Goal: Task Accomplishment & Management: Use online tool/utility

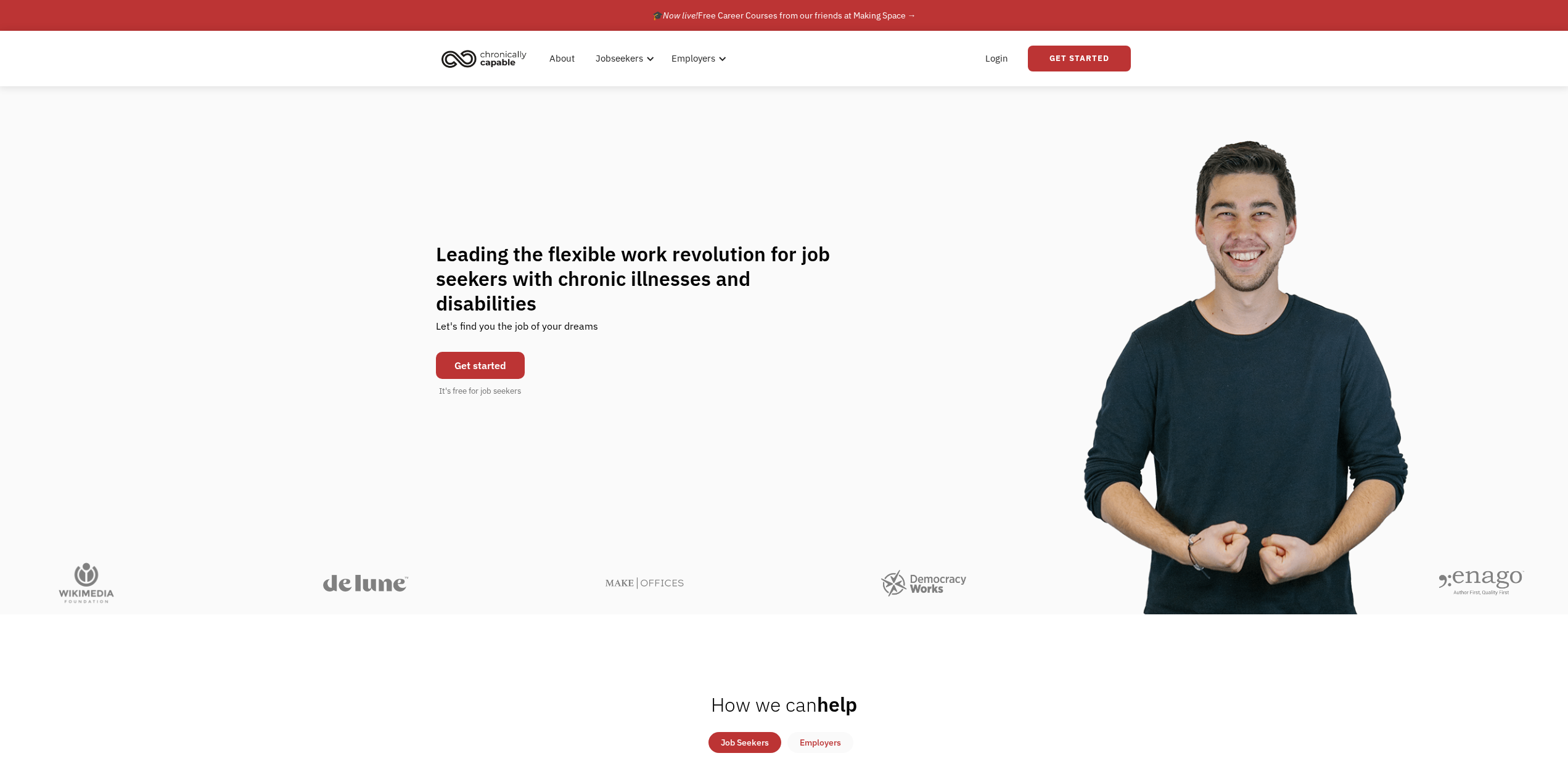
click at [473, 371] on link "Get started" at bounding box center [479, 365] width 88 height 28
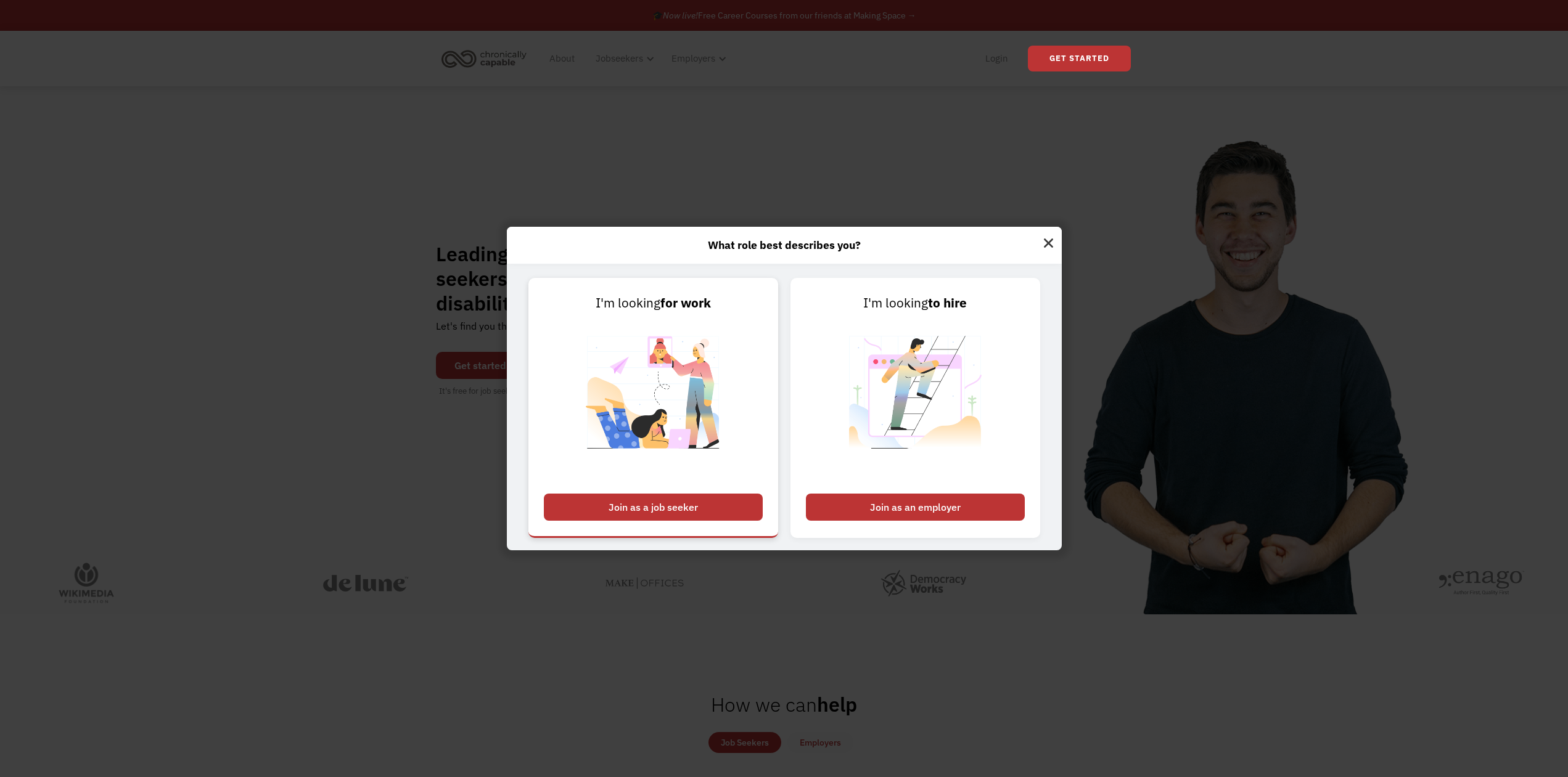
click at [590, 498] on div "Join as a job seeker" at bounding box center [653, 507] width 219 height 28
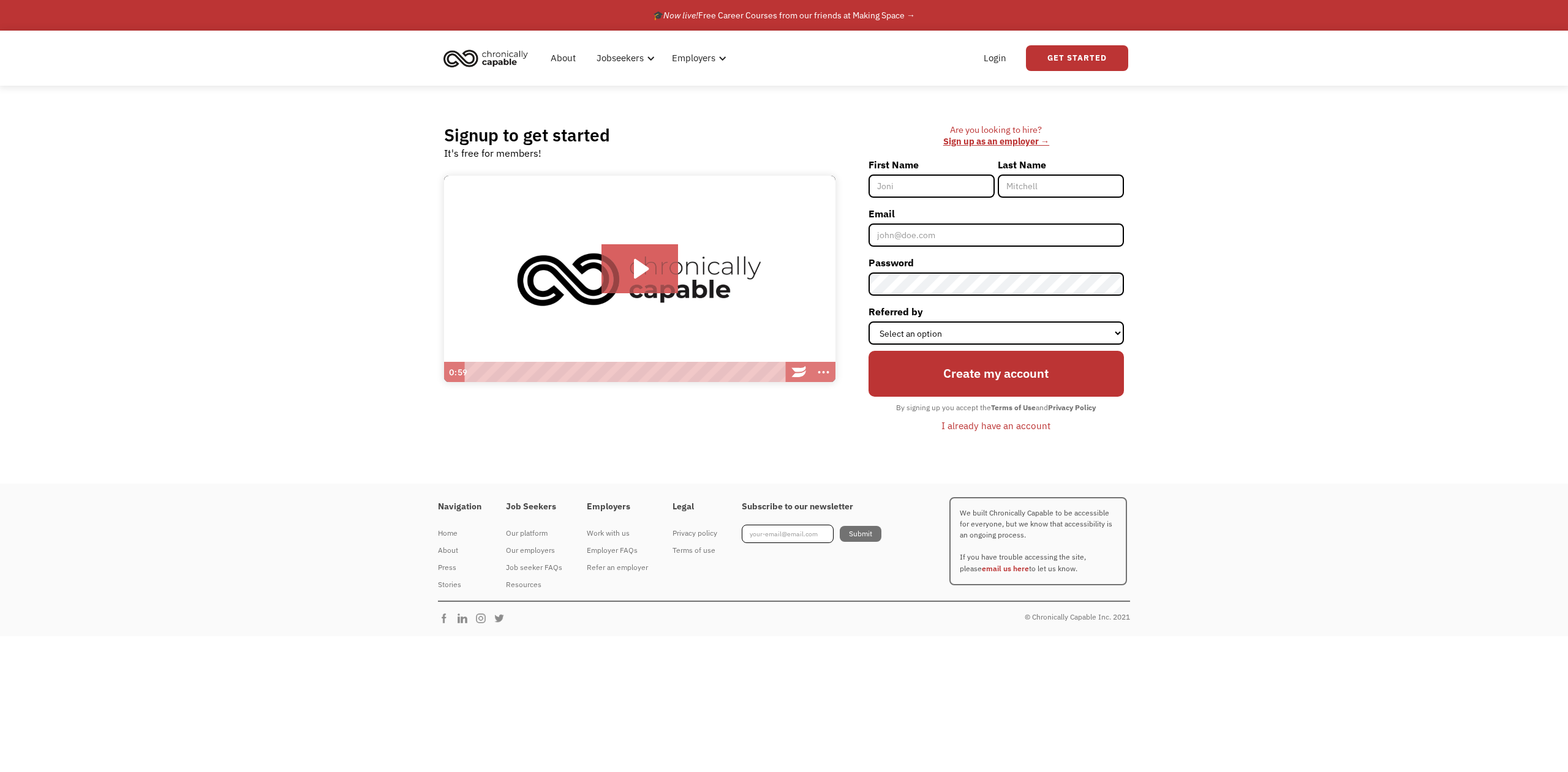
click at [1014, 81] on div "About Jobseekers info About our platform Our services verified_user Our employe…" at bounding box center [783, 58] width 689 height 55
click at [1005, 42] on link "Login" at bounding box center [995, 58] width 38 height 39
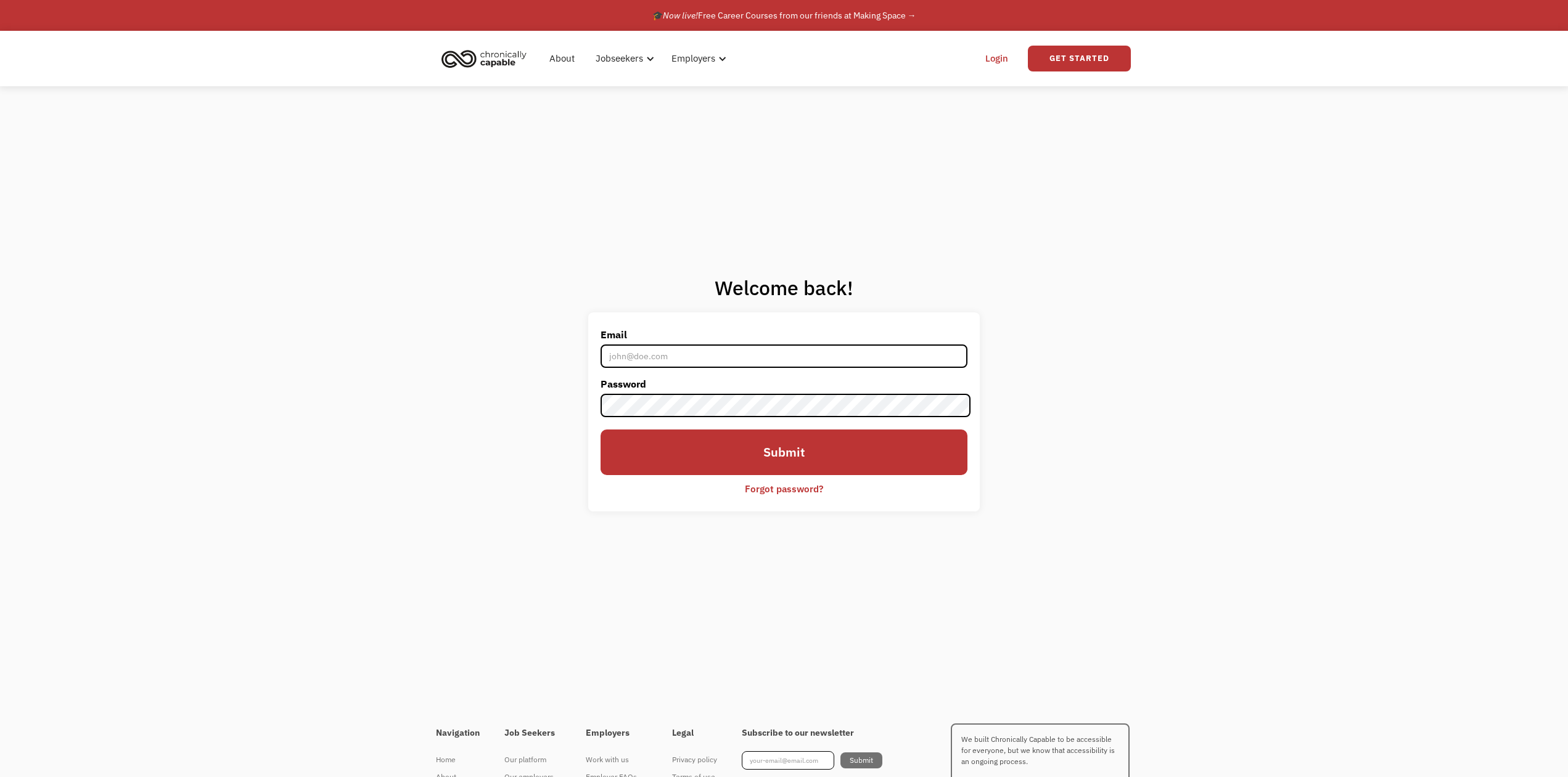
type input "eauger578@gmail.com"
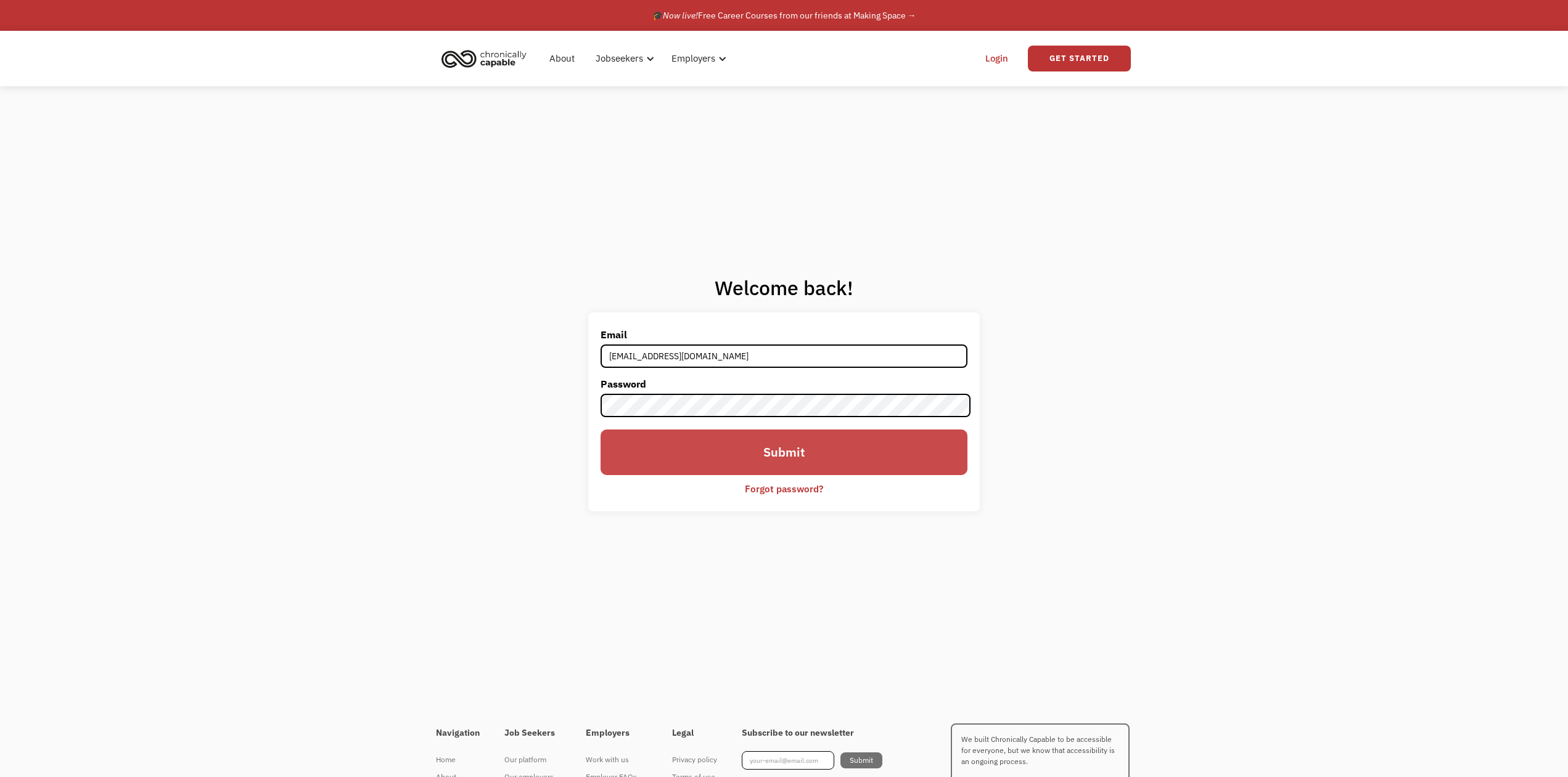
click at [861, 452] on input "Submit" at bounding box center [784, 453] width 367 height 46
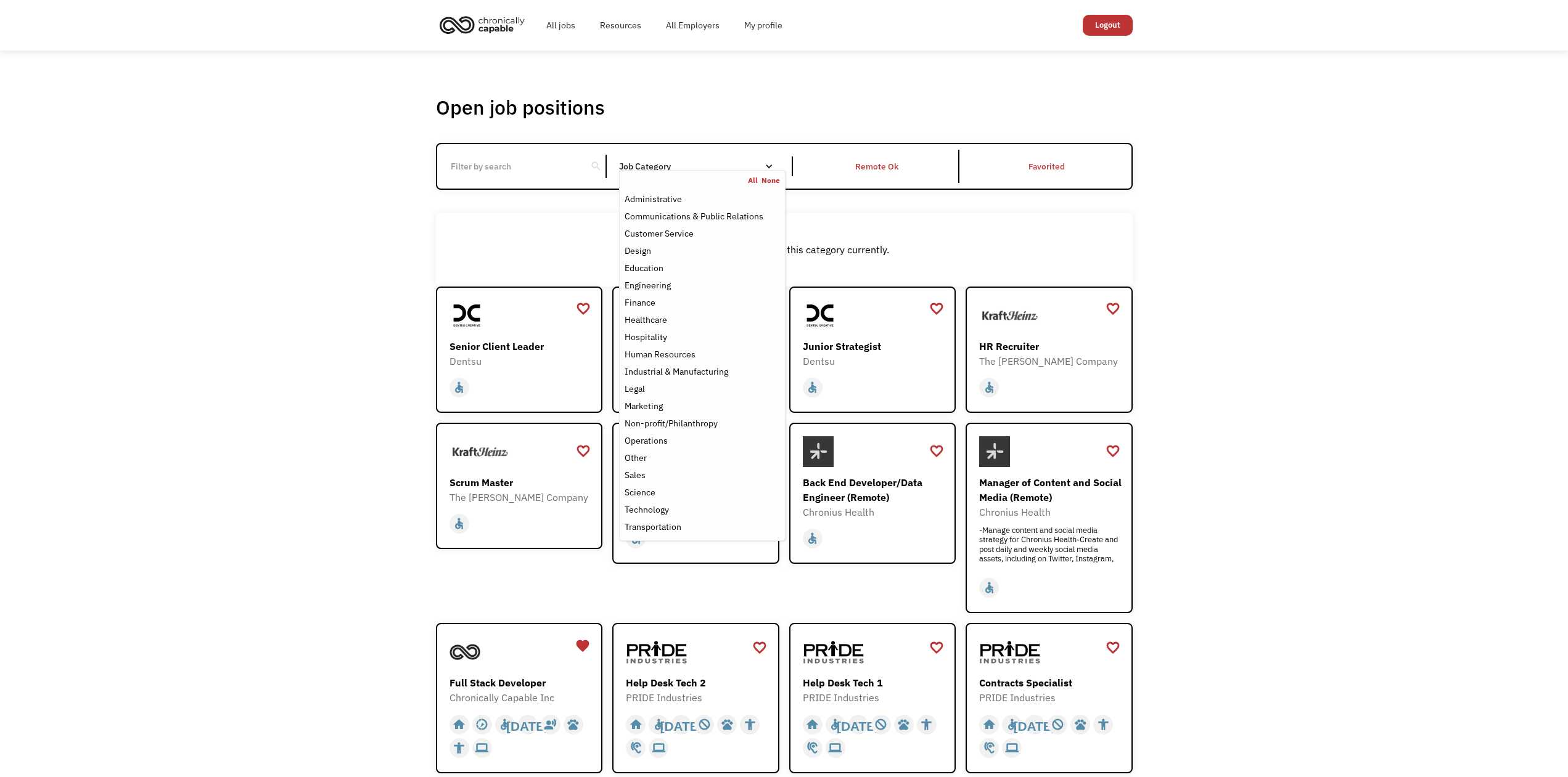
click at [697, 171] on div "Job Category" at bounding box center [702, 165] width 165 height 9
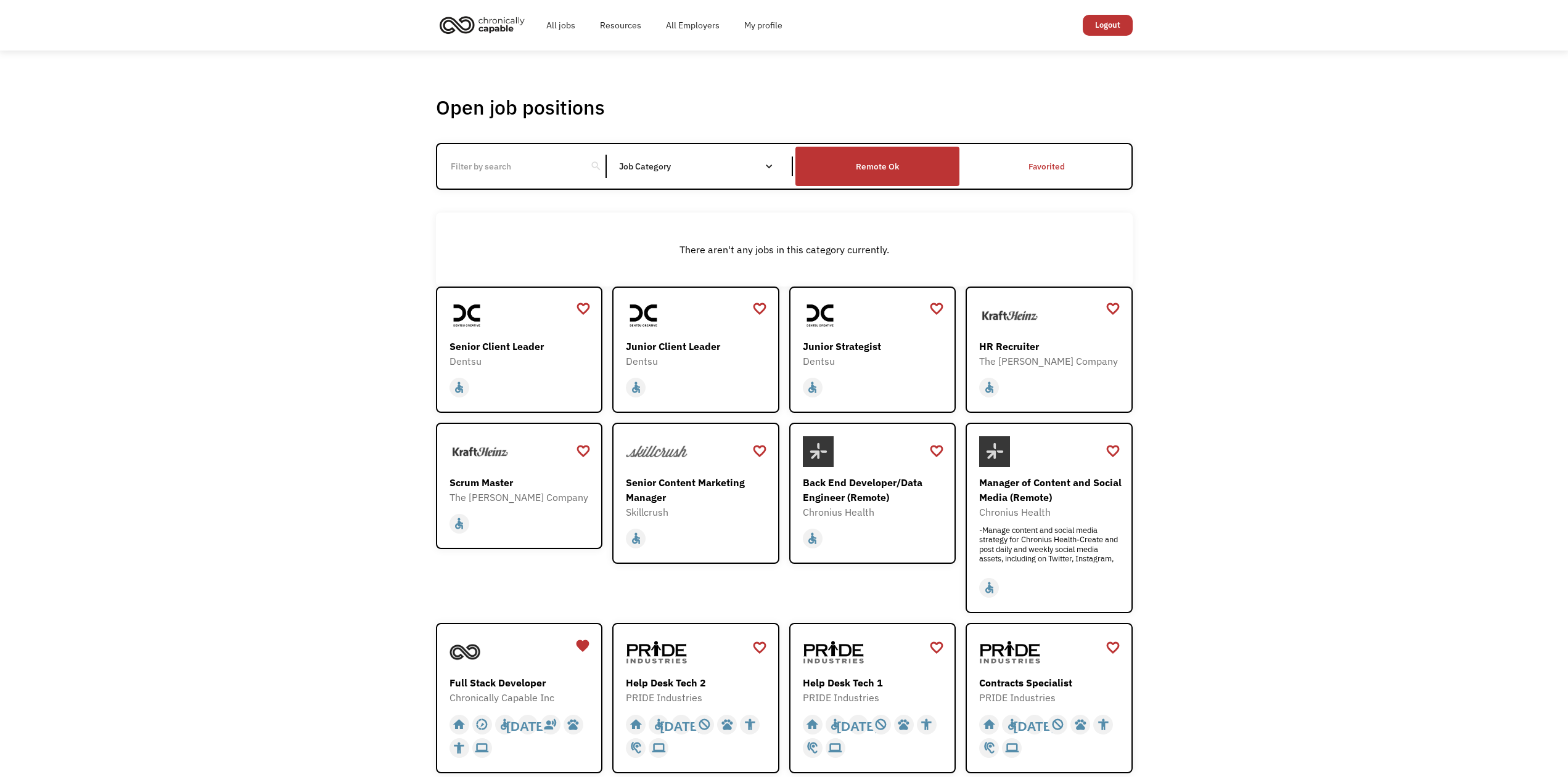
click at [863, 172] on div "Remote Ok" at bounding box center [877, 166] width 43 height 15
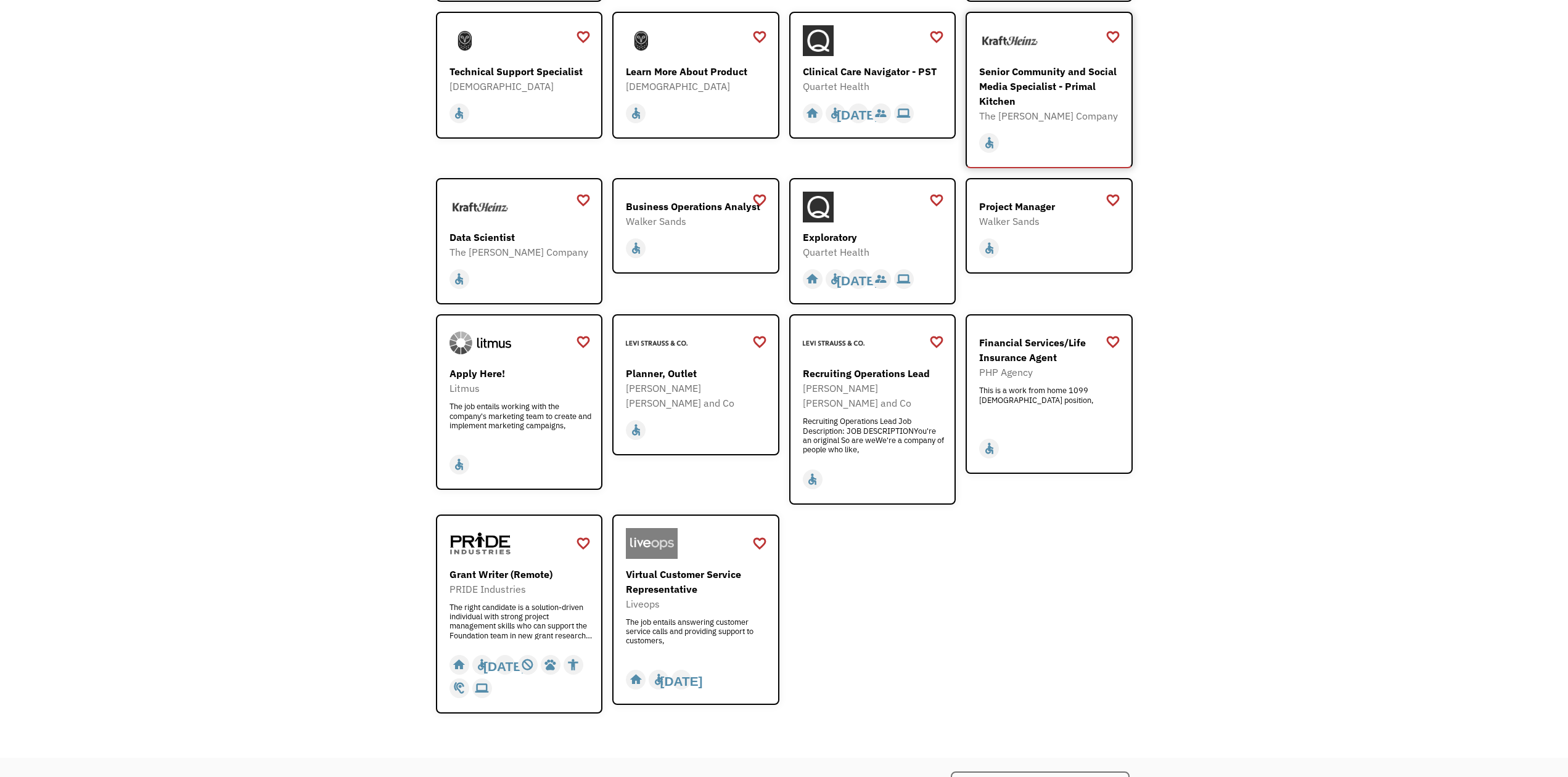
scroll to position [1480, 0]
